Goal: Task Accomplishment & Management: Manage account settings

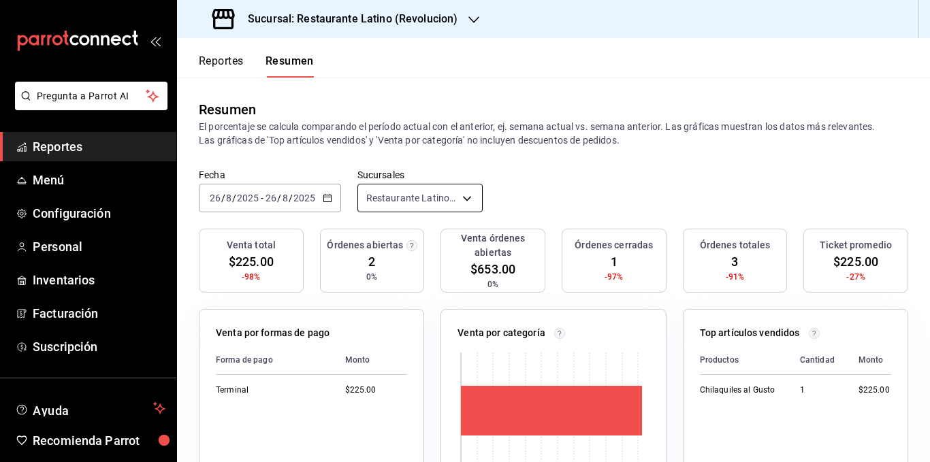
click at [453, 197] on body "Pregunta a Parrot AI Reportes Menú Configuración Personal Inventarios Facturaci…" at bounding box center [465, 231] width 930 height 462
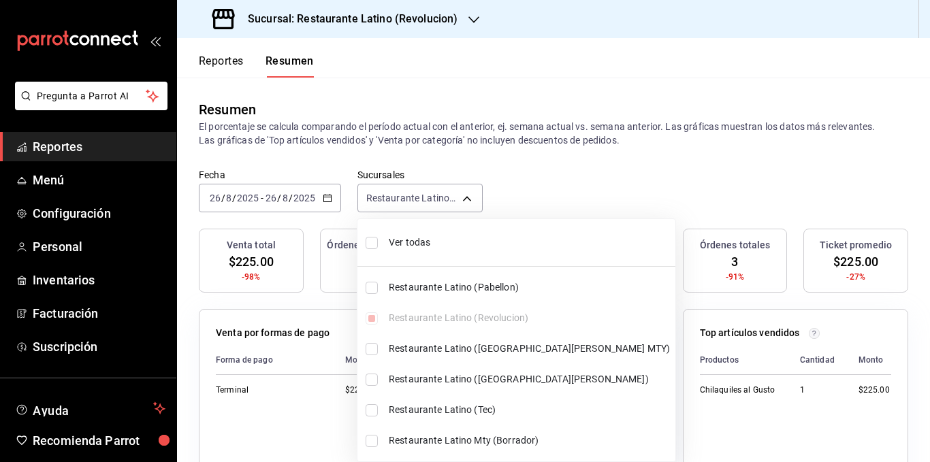
click at [427, 246] on span "Ver todas" at bounding box center [529, 242] width 281 height 14
type input "[object Object],[object Object],[object Object],[object Object],[object Object]…"
checkbox input "true"
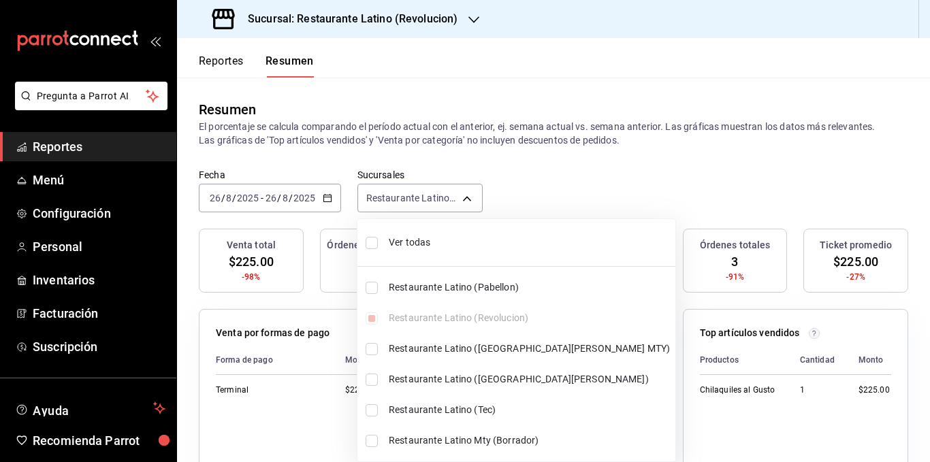
checkbox input "true"
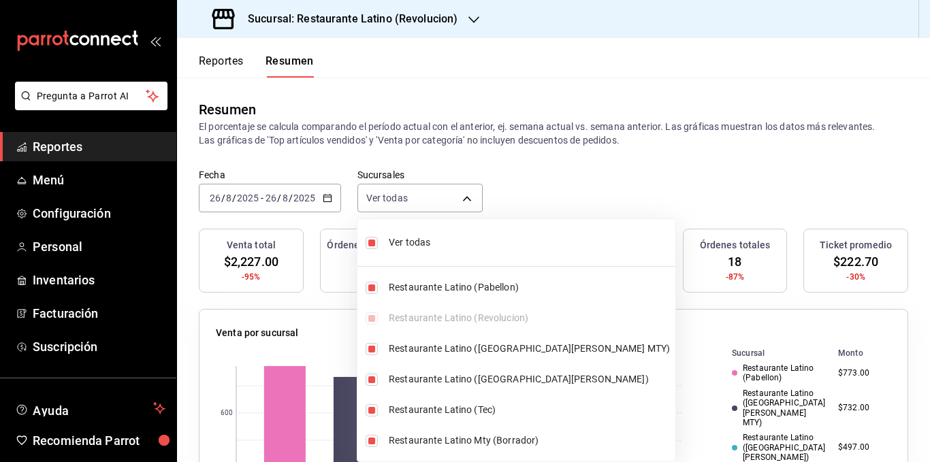
click at [431, 133] on div at bounding box center [465, 231] width 930 height 462
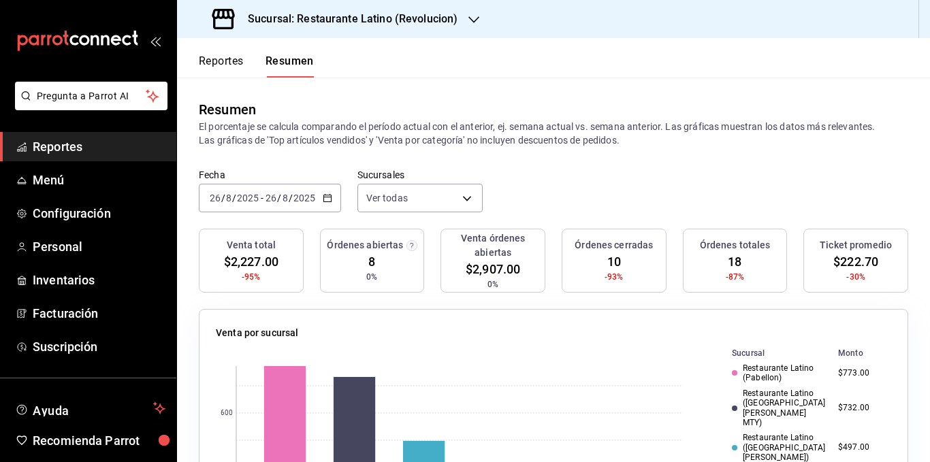
click at [412, 129] on p "El porcentaje se calcula comparando el período actual con el anterior, ej. sema…" at bounding box center [553, 133] width 709 height 27
